Goal: Transaction & Acquisition: Purchase product/service

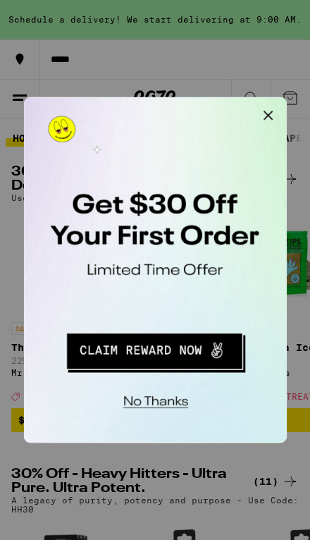
click at [117, 323] on button "No thanks" at bounding box center [117, 324] width 104 height 29
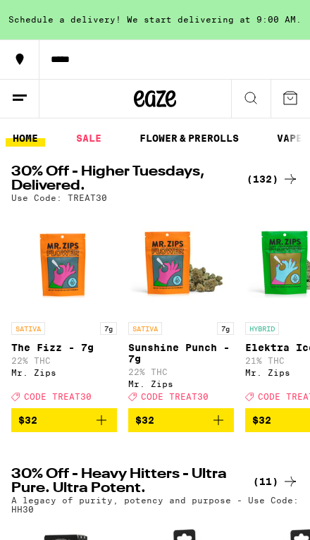
click at [282, 136] on link "VAPES" at bounding box center [293, 138] width 46 height 17
